Goal: Book appointment/travel/reservation

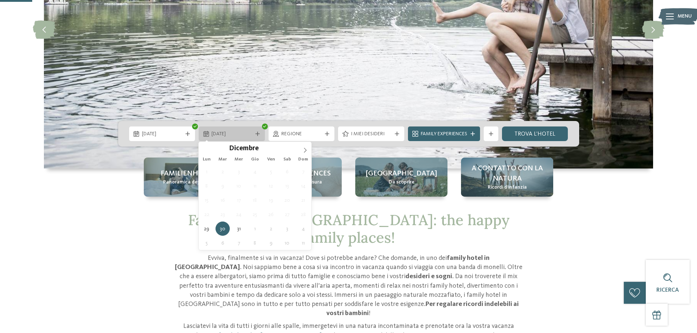
drag, startPoint x: 0, startPoint y: 0, endPoint x: 259, endPoint y: 136, distance: 292.3
click at [259, 136] on div "[DATE]" at bounding box center [232, 134] width 66 height 15
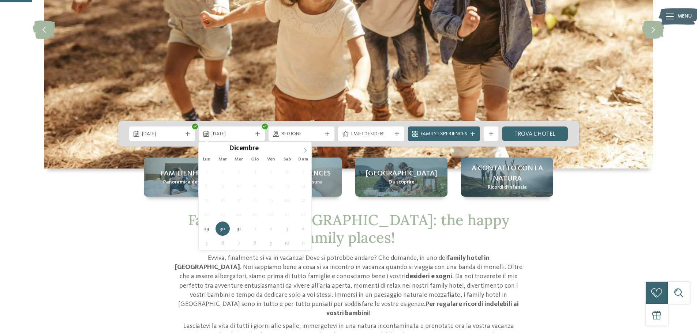
type input "****"
click at [302, 148] on icon at bounding box center [304, 150] width 5 height 5
type div "[DATE]"
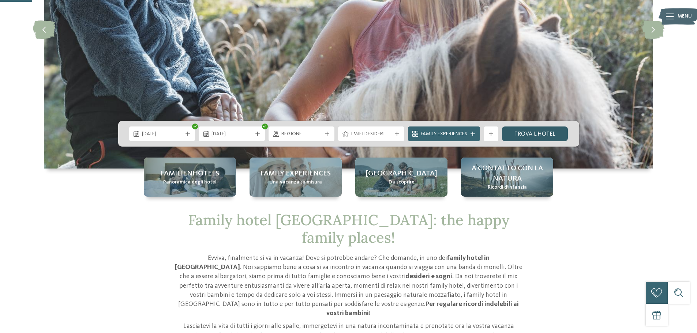
click at [551, 130] on link "trova l’hotel" at bounding box center [535, 134] width 66 height 15
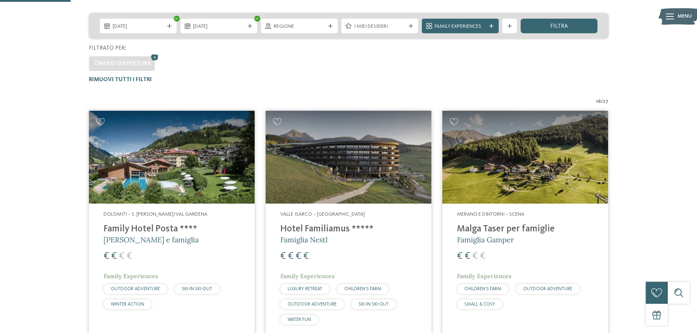
scroll to position [182, 0]
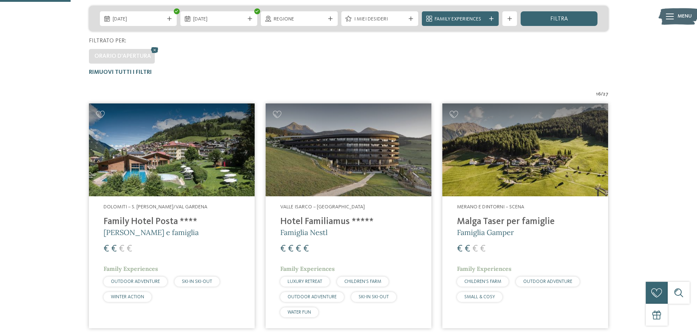
click at [564, 154] on img at bounding box center [525, 149] width 166 height 93
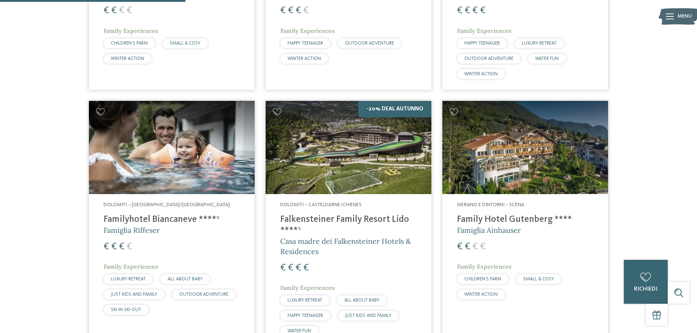
scroll to position [658, 0]
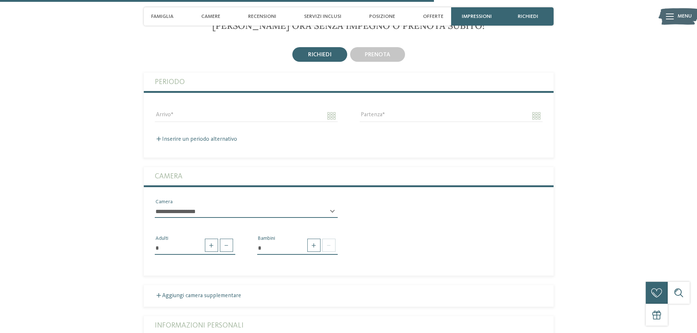
scroll to position [1792, 0]
